Goal: Task Accomplishment & Management: Complete application form

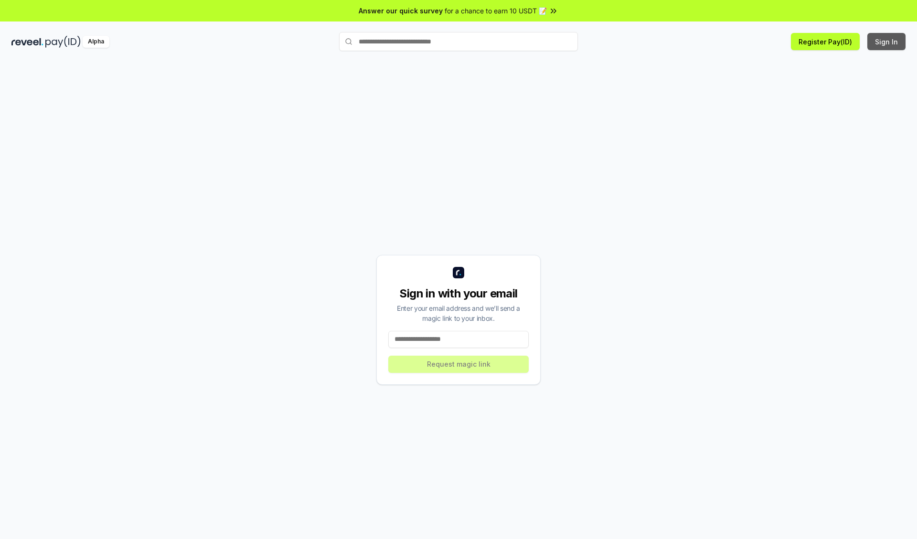
click at [887, 42] on button "Sign In" at bounding box center [886, 41] width 38 height 17
type input "**********"
click at [458, 364] on button "Request magic link" at bounding box center [458, 364] width 140 height 17
